Goal: Ask a question

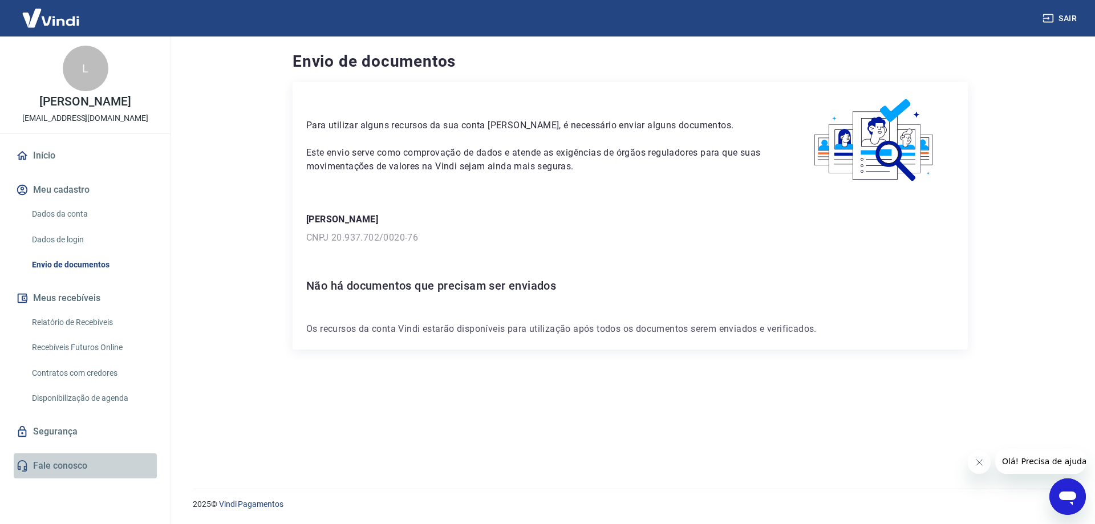
click at [48, 464] on link "Fale conosco" at bounding box center [85, 466] width 143 height 25
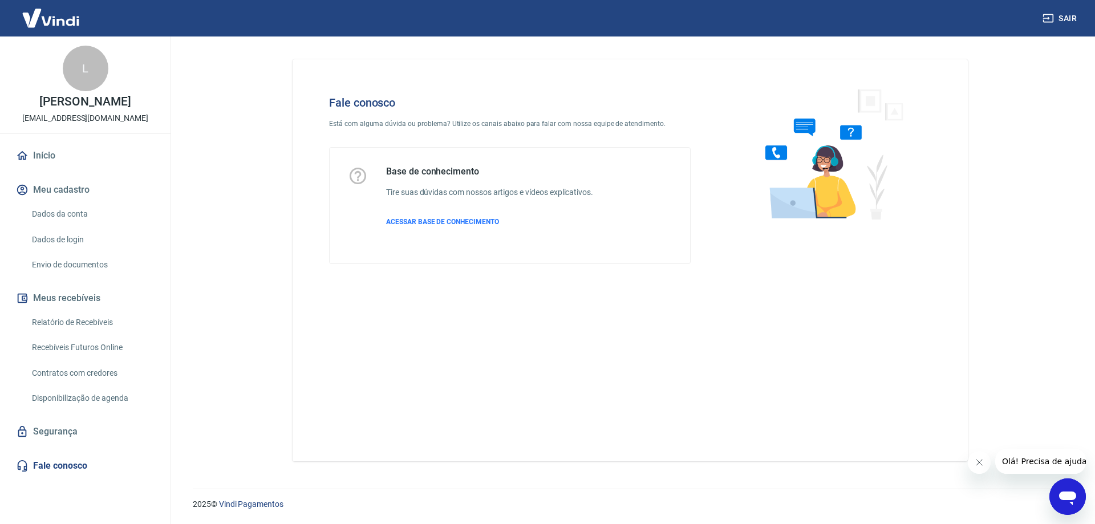
click at [1064, 495] on icon "Abrir janela de mensagens" at bounding box center [1067, 499] width 17 height 14
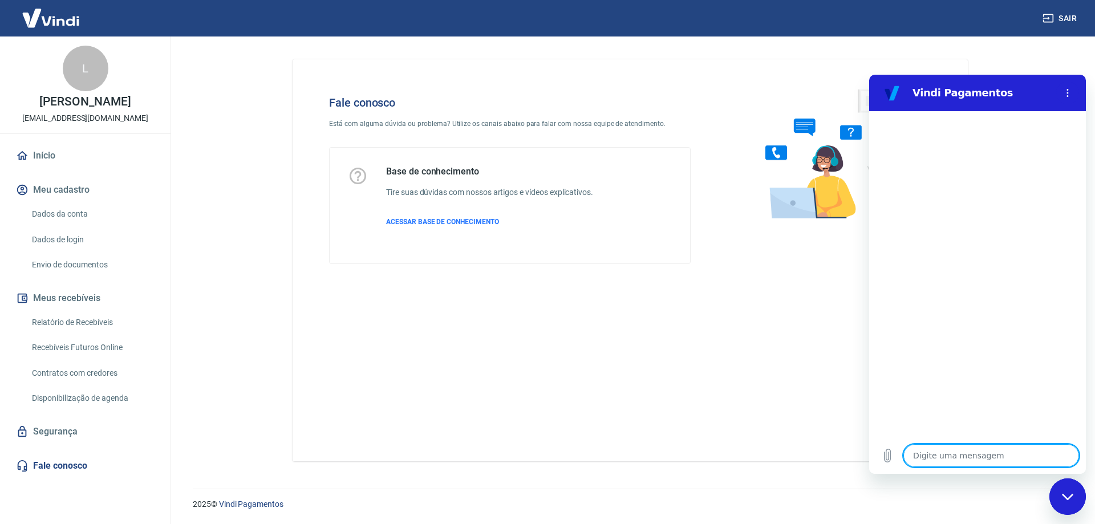
click at [1023, 454] on textarea at bounding box center [992, 455] width 176 height 23
type textarea "O"
type textarea "x"
type textarea "O("
type textarea "x"
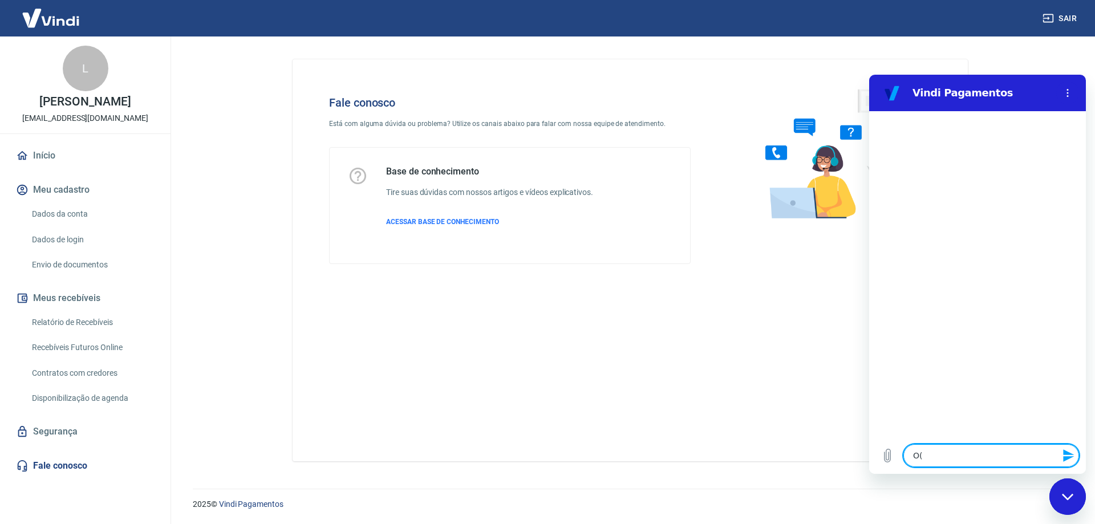
type textarea "O(l"
type textarea "x"
type textarea "O(la"
type textarea "x"
type textarea "O(l"
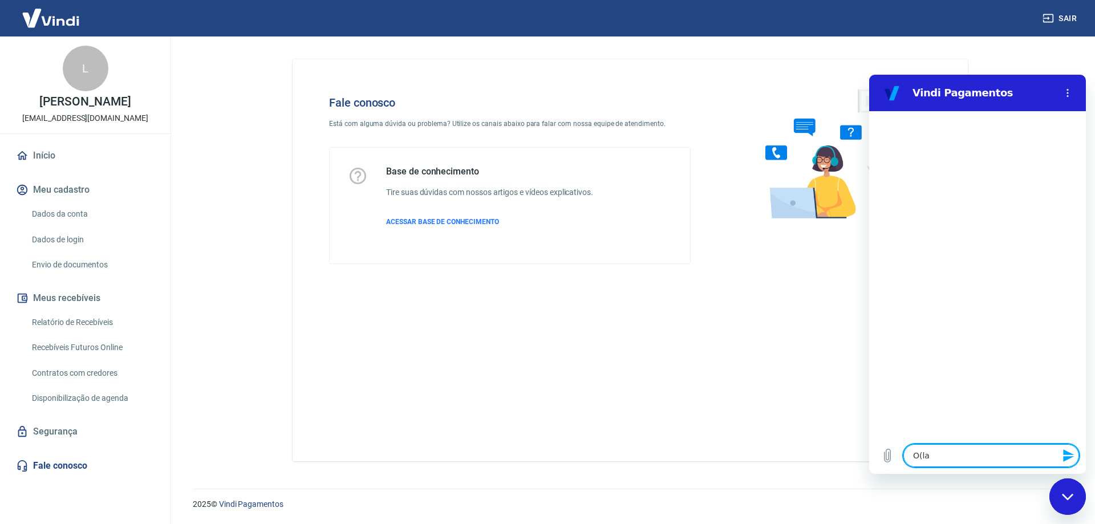
type textarea "x"
type textarea "O("
type textarea "x"
type textarea "O"
type textarea "x"
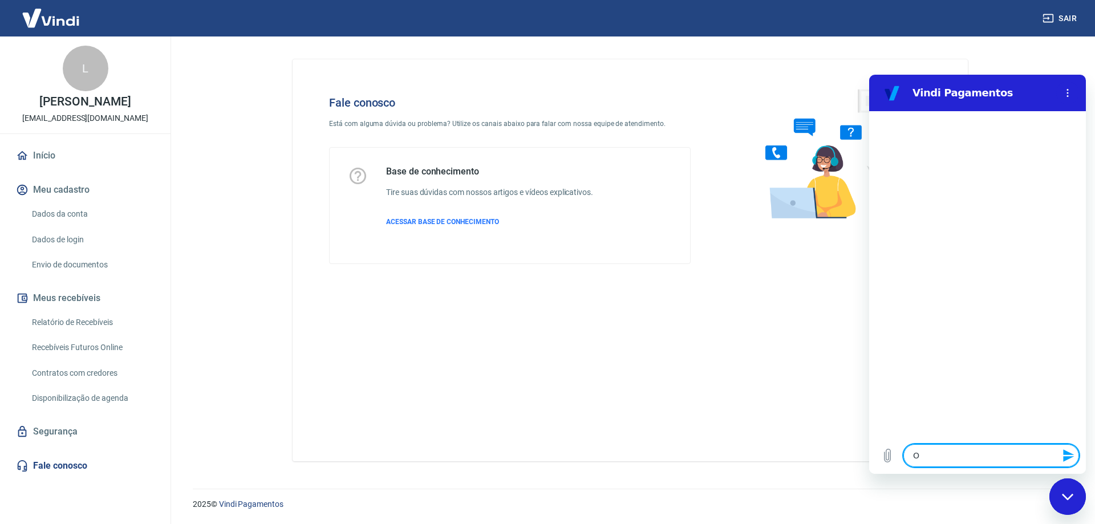
type textarea "Ol"
type textarea "x"
type textarea "[PERSON_NAME]"
type textarea "x"
type textarea "[PERSON_NAME]"
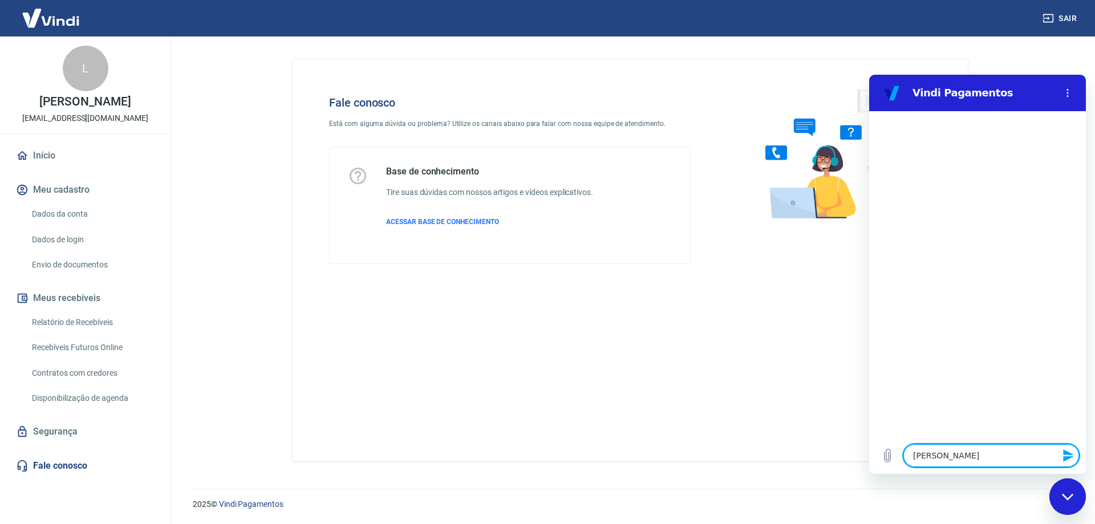
type textarea "x"
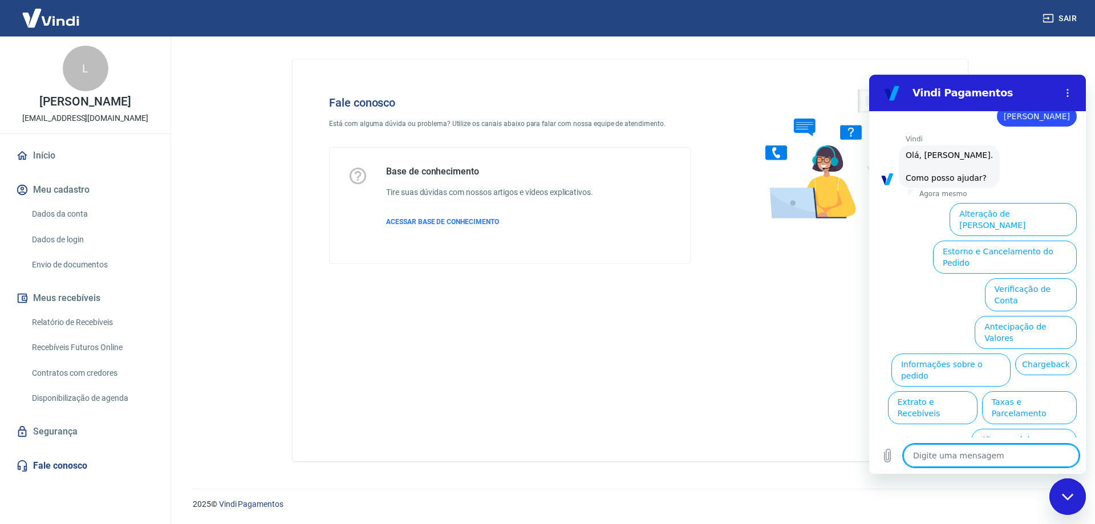
scroll to position [27, 0]
